Goal: Find contact information: Find contact information

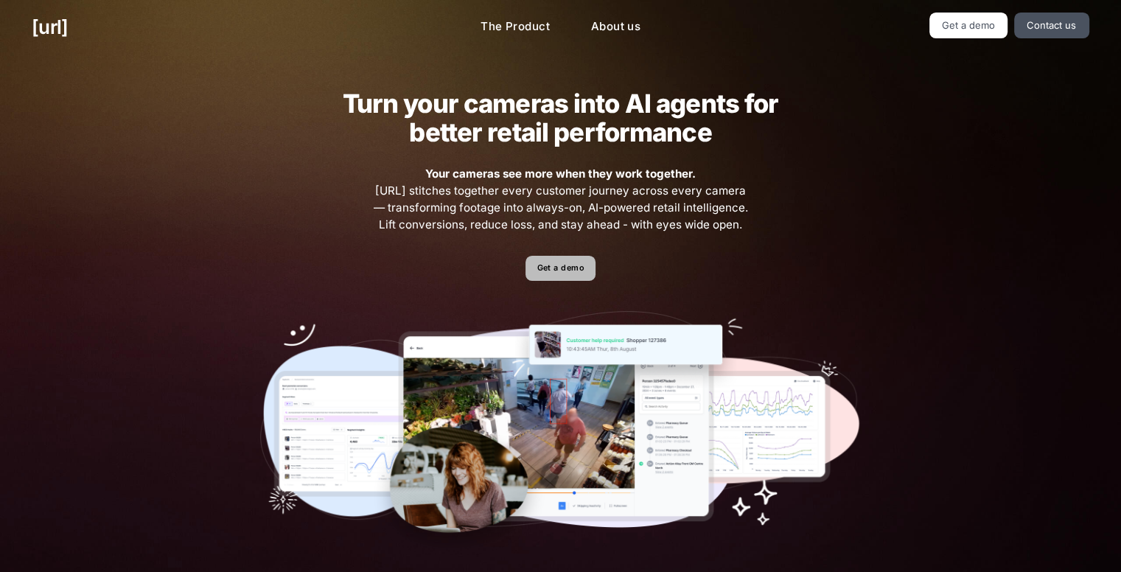
click at [557, 267] on link "Get a demo" at bounding box center [561, 269] width 70 height 26
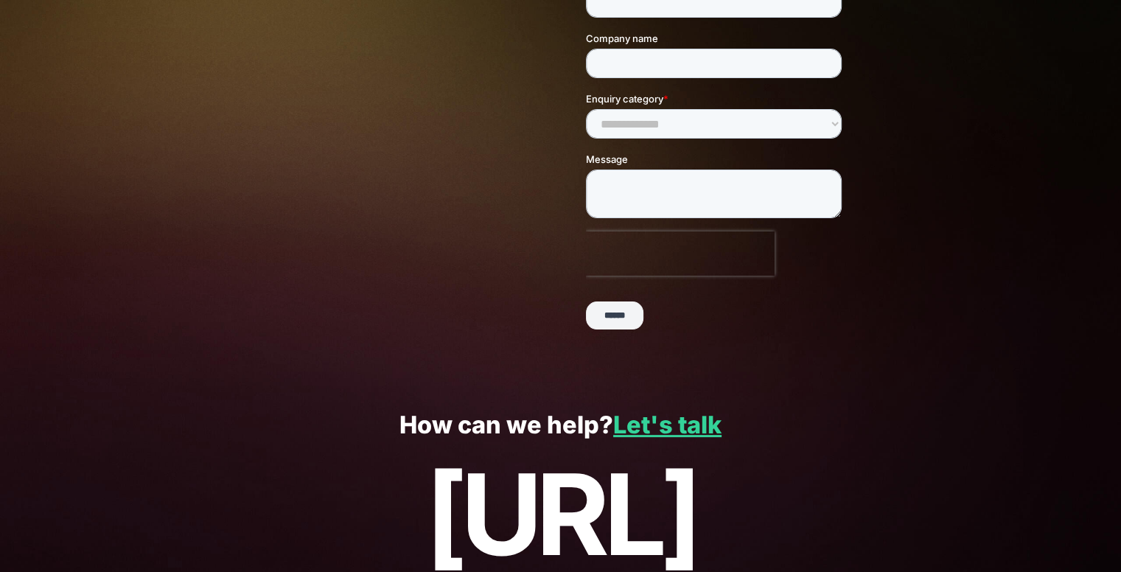
scroll to position [327, 0]
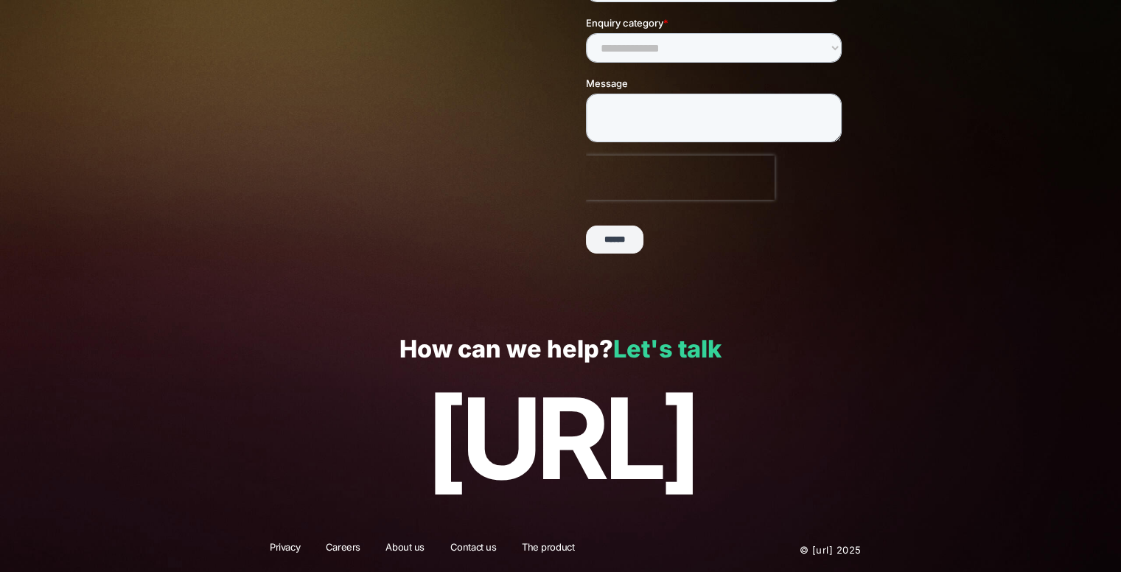
click at [663, 352] on link "Let's talk" at bounding box center [667, 349] width 108 height 29
